Goal: Task Accomplishment & Management: Manage account settings

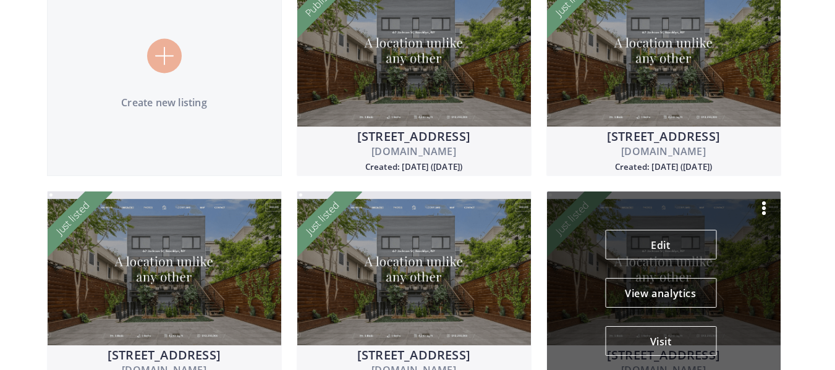
scroll to position [185, 0]
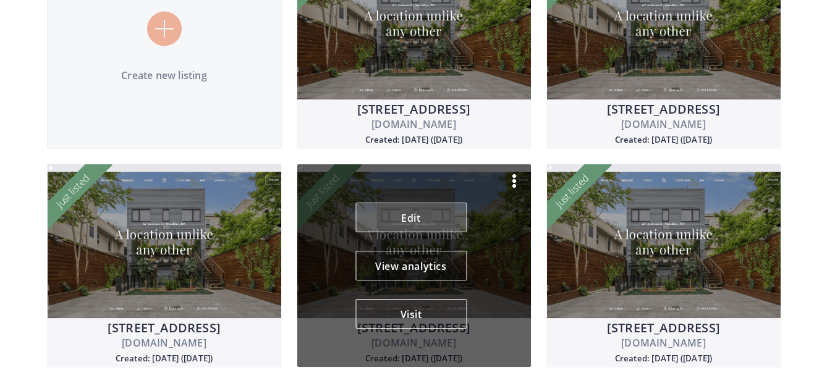
click at [414, 222] on link "Edit" at bounding box center [411, 218] width 111 height 30
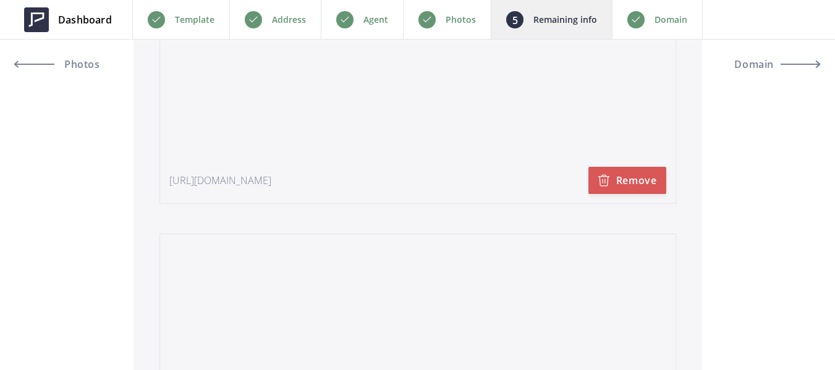
scroll to position [2968, 0]
click at [620, 187] on button "Remove" at bounding box center [628, 179] width 78 height 27
type input "1,100,000"
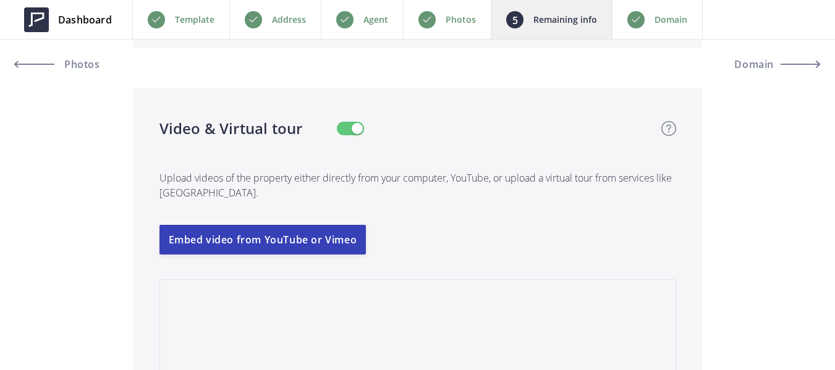
scroll to position [2597, 0]
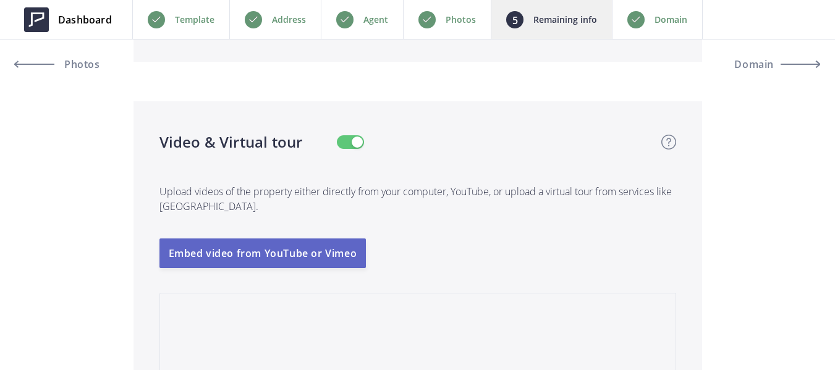
click at [309, 254] on button "Embed video from YouTube or Vimeo" at bounding box center [263, 254] width 207 height 30
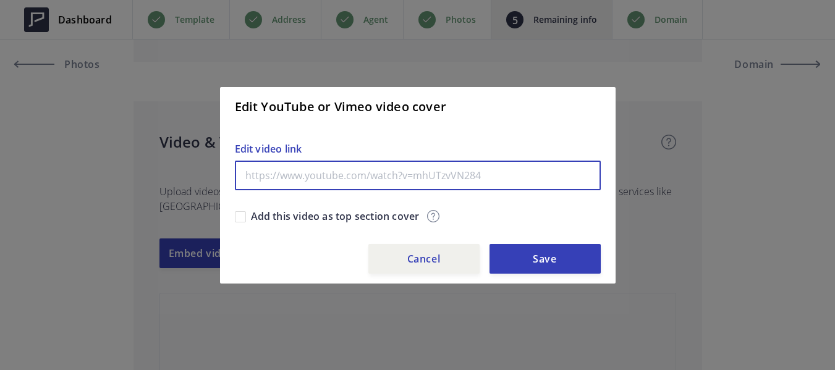
click at [335, 179] on input "text" at bounding box center [418, 176] width 366 height 30
paste input "[URL][DOMAIN_NAME]"
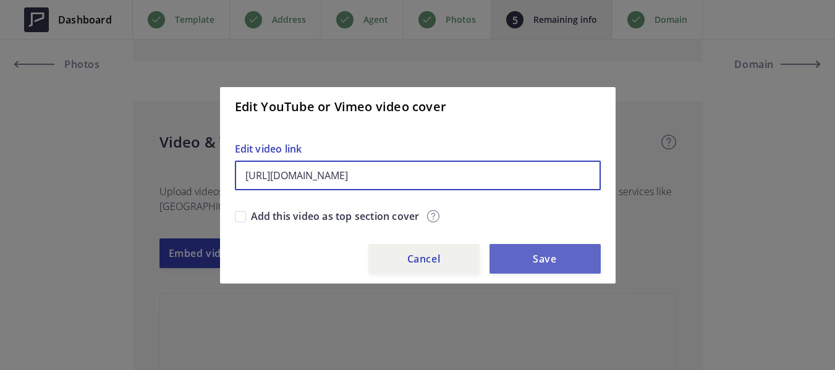
type input "[URL][DOMAIN_NAME]"
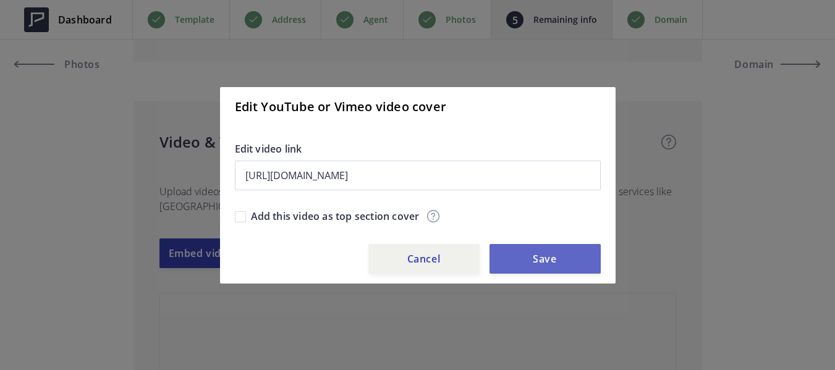
click at [539, 248] on button "Save" at bounding box center [545, 259] width 111 height 30
type input "1,100,000"
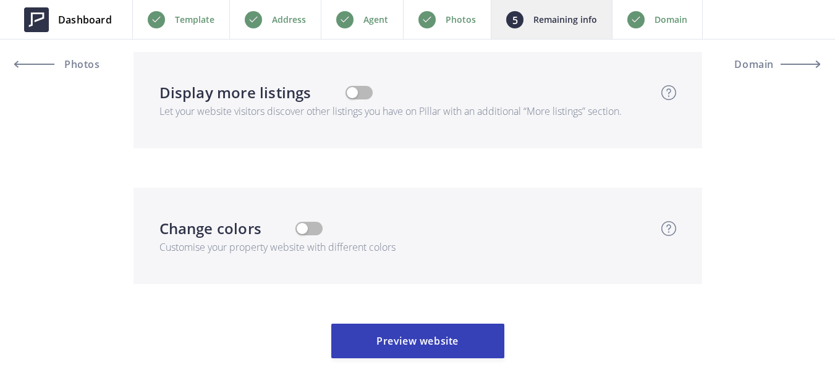
scroll to position [4337, 0]
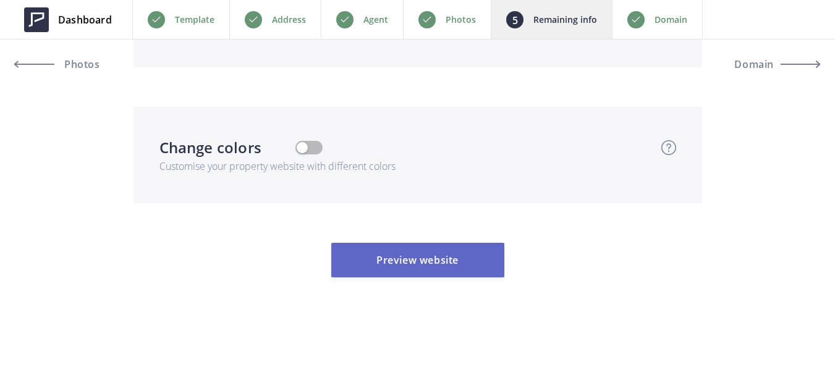
click at [438, 258] on button "Preview website" at bounding box center [417, 260] width 173 height 35
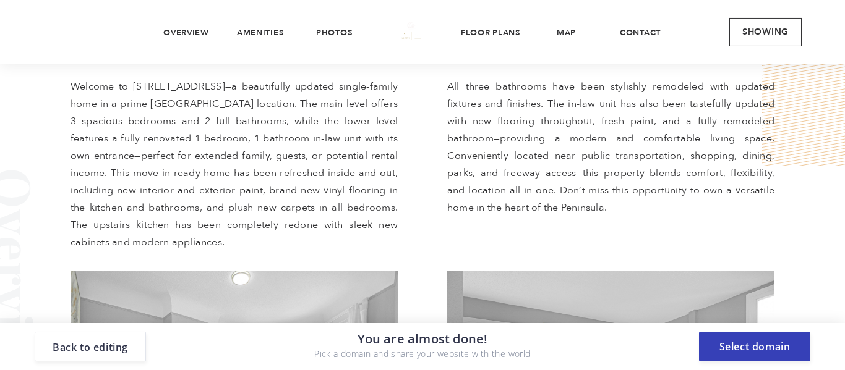
scroll to position [618, 0]
